Goal: Information Seeking & Learning: Learn about a topic

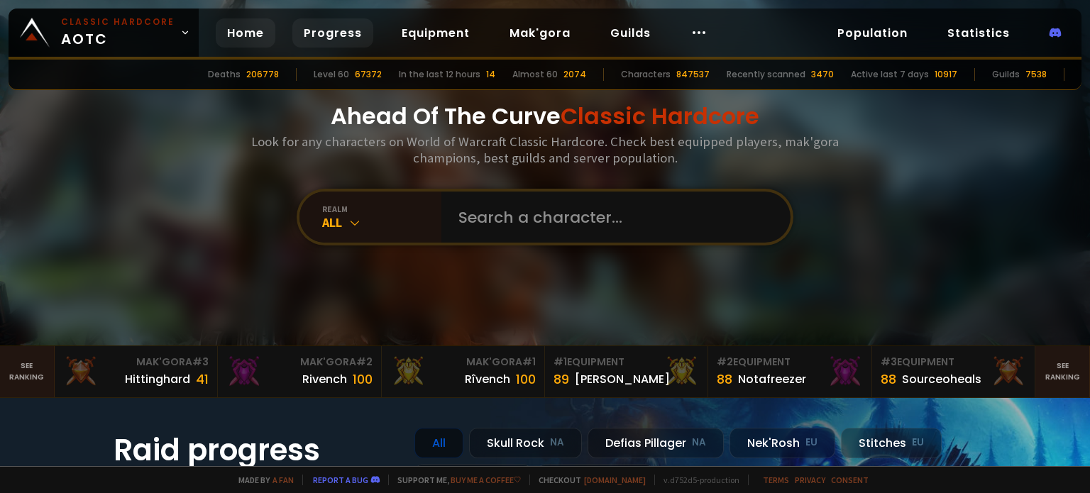
click at [346, 44] on link "Progress" at bounding box center [332, 32] width 81 height 29
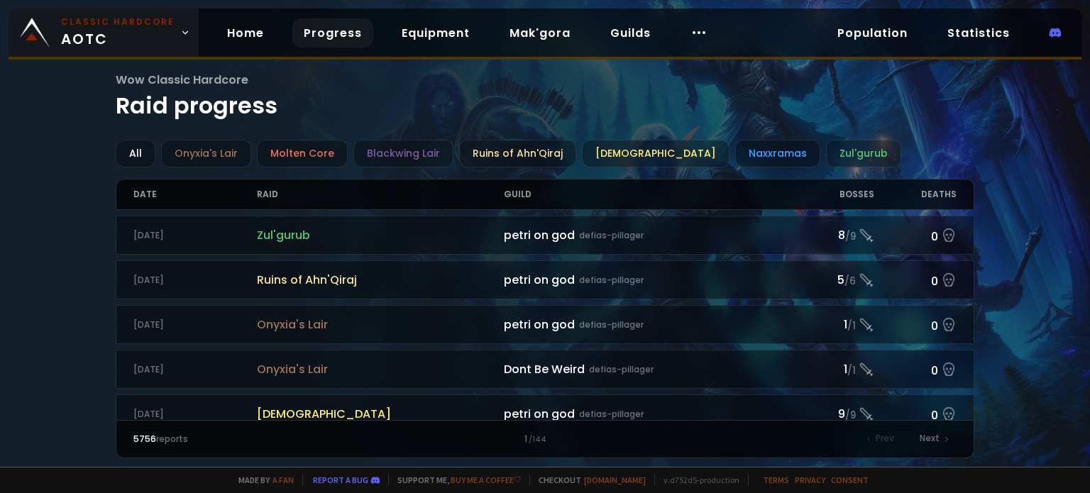
click at [170, 36] on link "Classic Hardcore AOTC" at bounding box center [104, 33] width 190 height 48
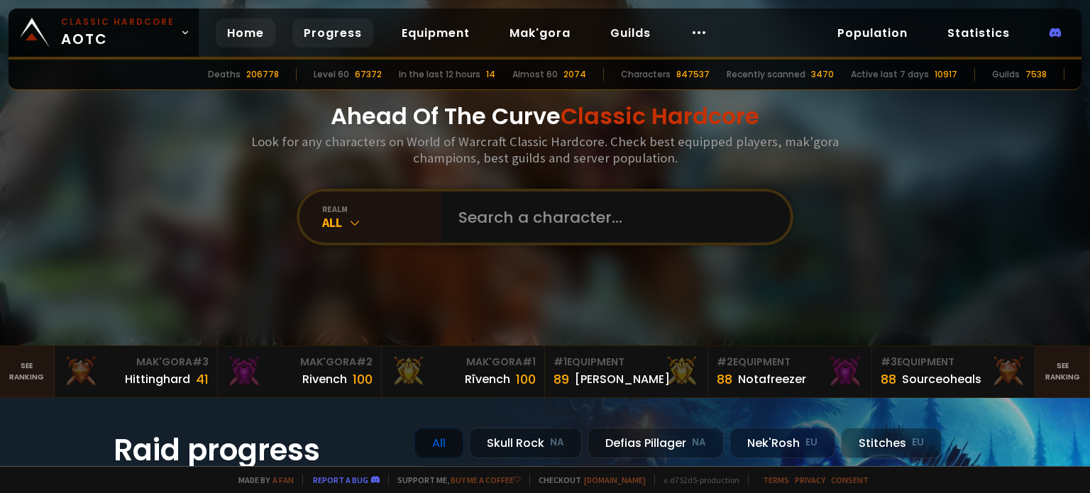
click at [316, 31] on link "Progress" at bounding box center [332, 32] width 81 height 29
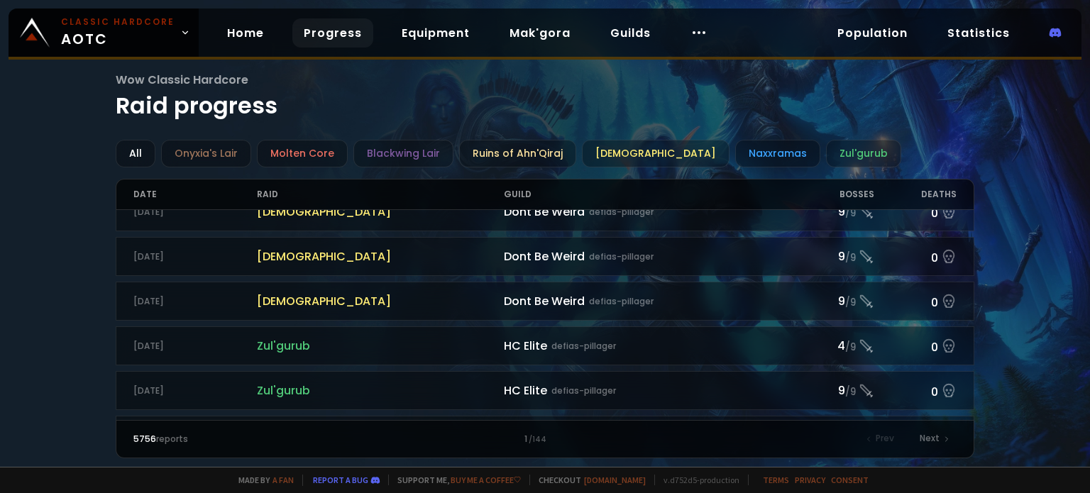
scroll to position [1554, 0]
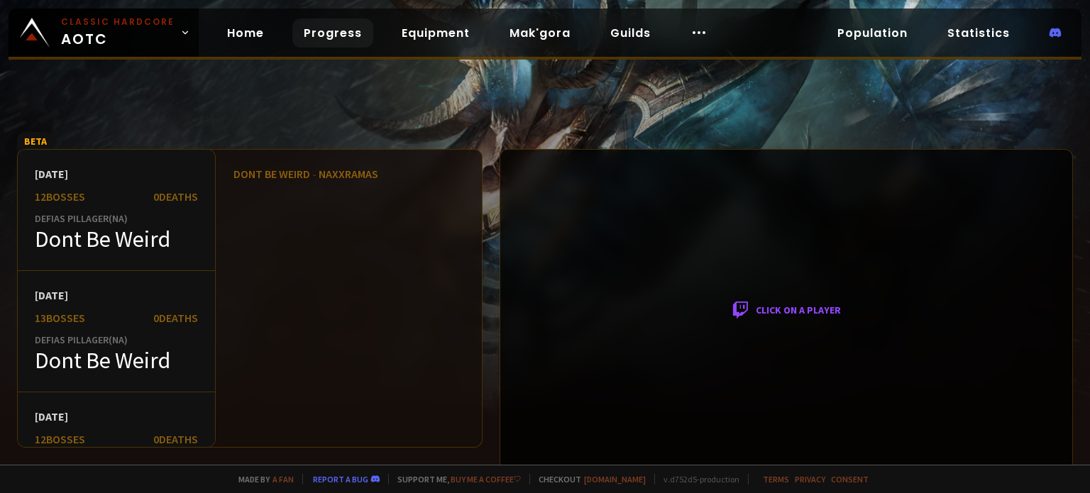
click at [750, 307] on div "Click on a player" at bounding box center [785, 310] width 573 height 323
click at [715, 306] on div "Click on a player" at bounding box center [785, 310] width 573 height 323
click at [341, 197] on div "Dont Be Weird - Naxxramas" at bounding box center [340, 178] width 282 height 57
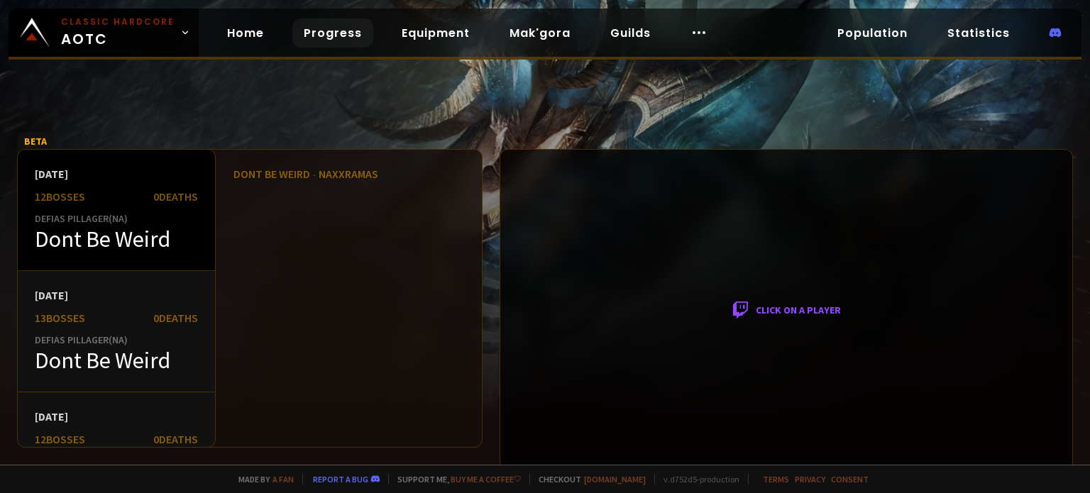
click at [99, 208] on div "[DATE] 12 bosses 0 Deaths Defias Pillager ( NA ) Dont Be Weird" at bounding box center [116, 210] width 197 height 121
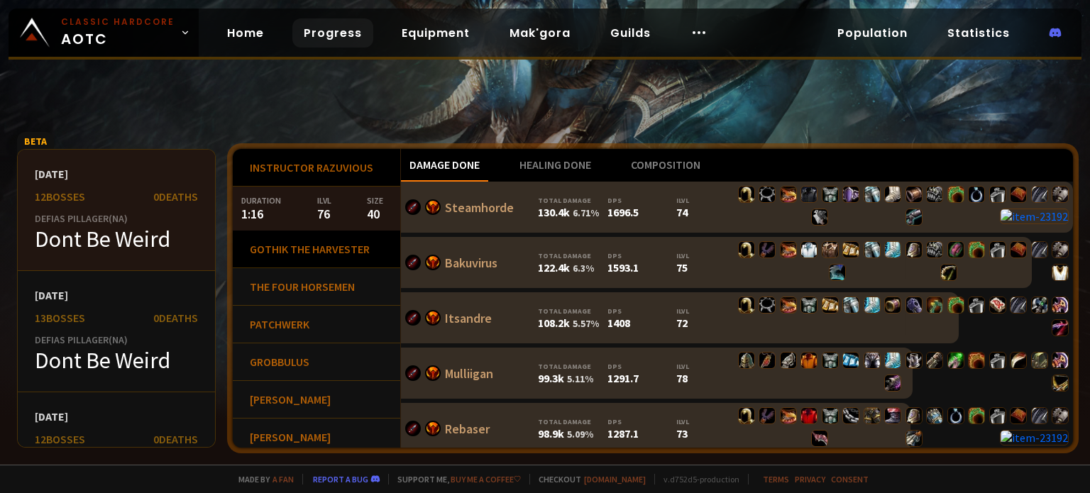
click at [333, 258] on div "Gothik the Harvester" at bounding box center [316, 250] width 167 height 38
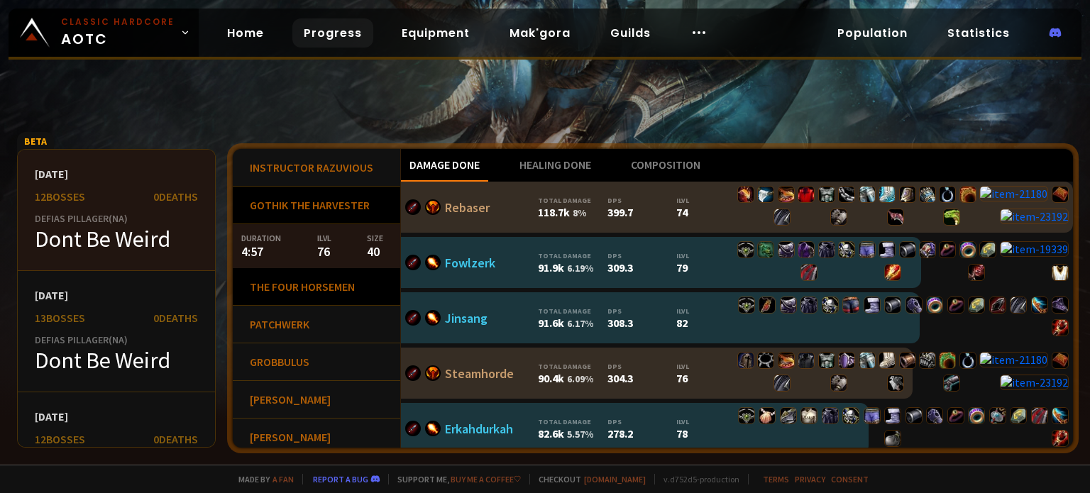
click at [315, 292] on div "The Four Horsemen" at bounding box center [316, 287] width 167 height 38
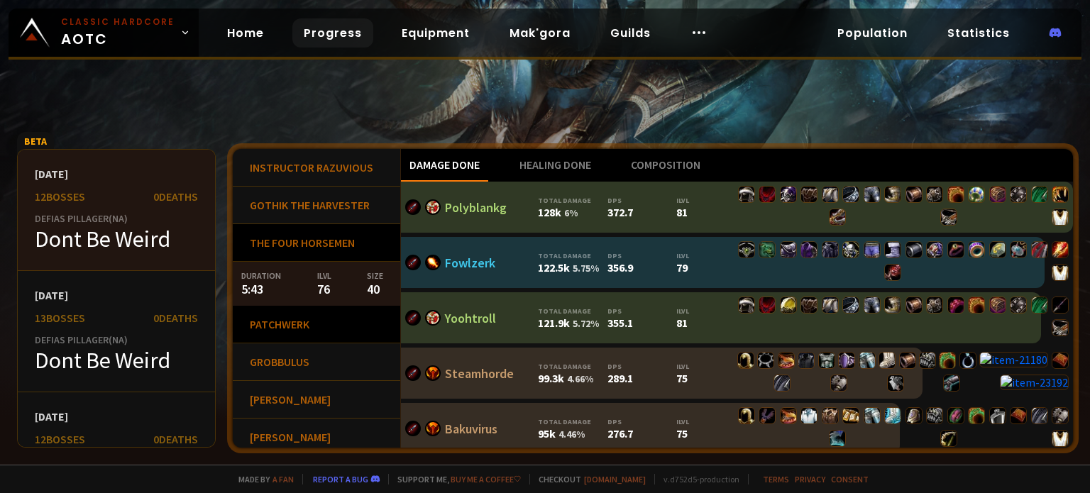
click at [298, 328] on div "Patchwerk" at bounding box center [316, 325] width 167 height 38
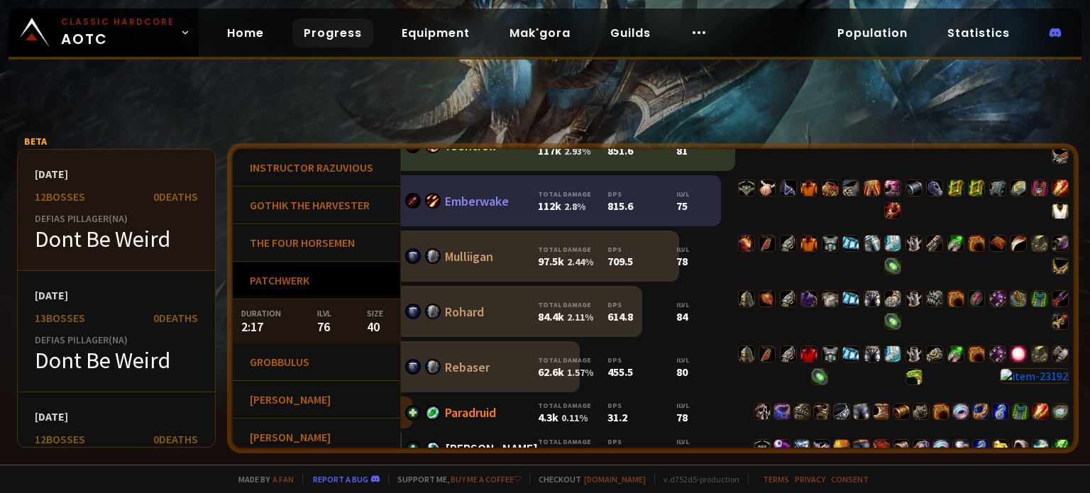
scroll to position [998, 0]
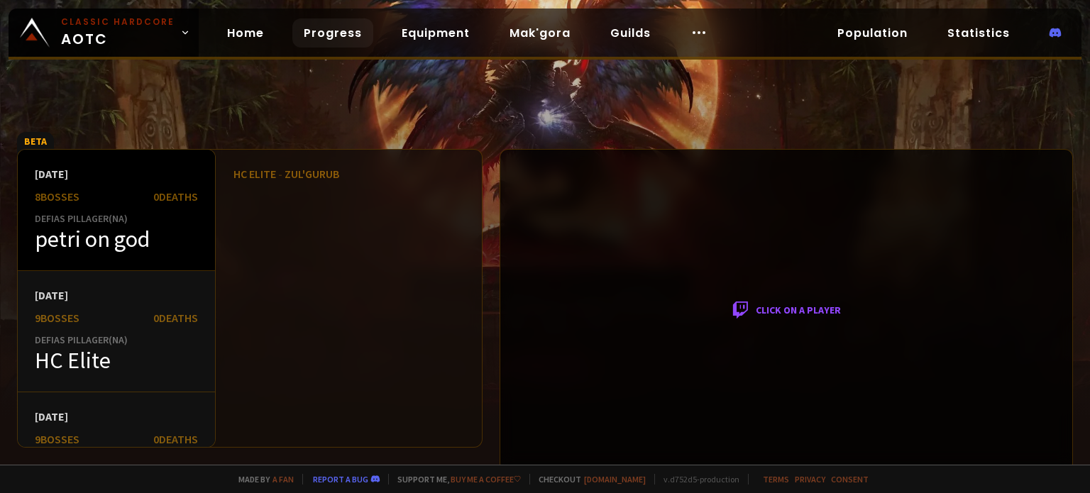
click at [168, 236] on div "petri on god" at bounding box center [116, 239] width 163 height 28
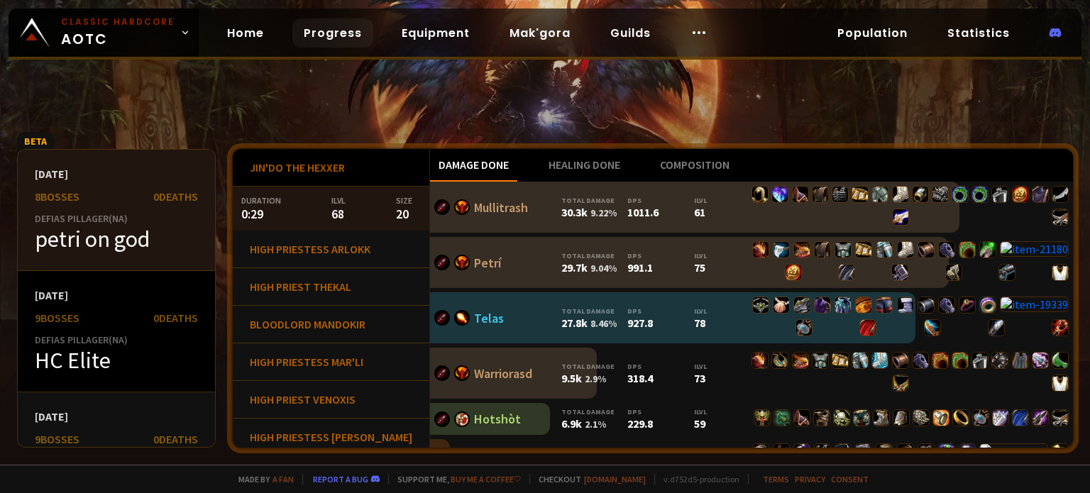
click at [145, 344] on div "Defias Pillager ( NA )" at bounding box center [116, 339] width 163 height 13
